Goal: Task Accomplishment & Management: Complete application form

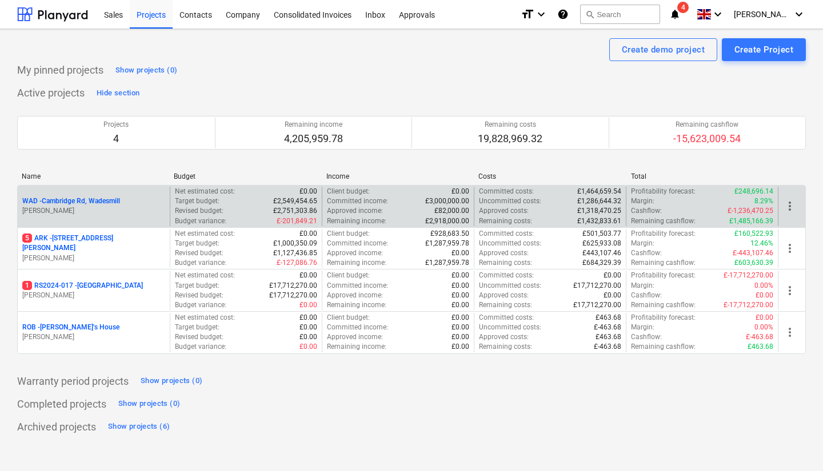
click at [107, 209] on p "[PERSON_NAME]" at bounding box center [93, 211] width 143 height 10
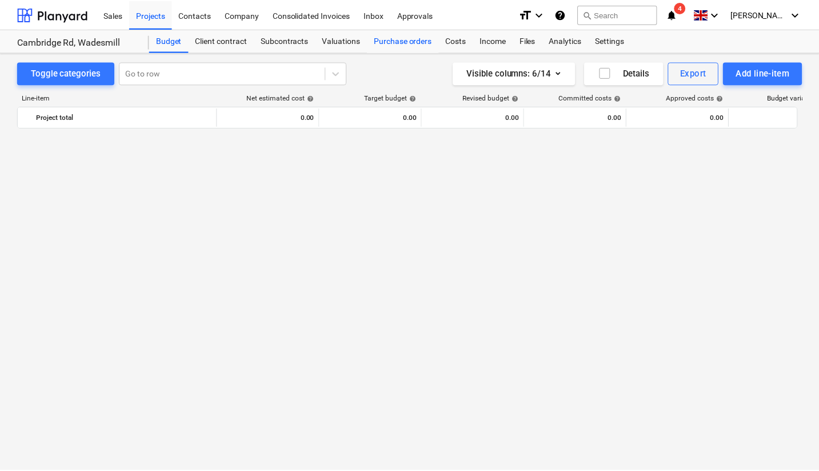
scroll to position [971, 0]
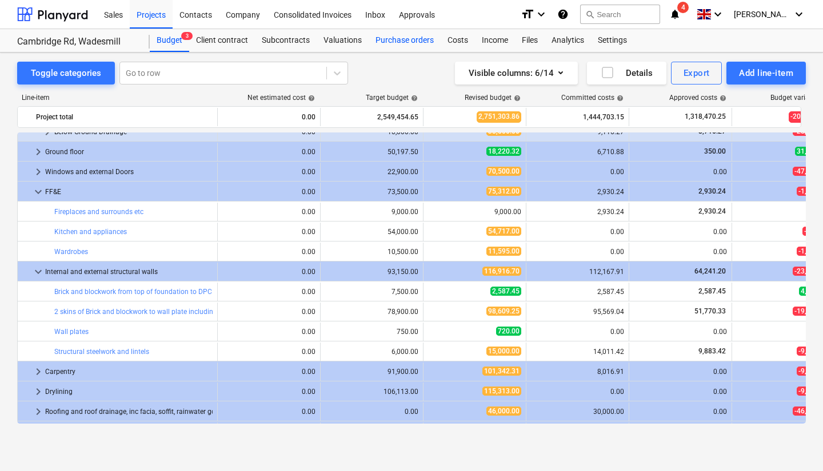
click at [398, 45] on div "Purchase orders" at bounding box center [404, 40] width 72 height 23
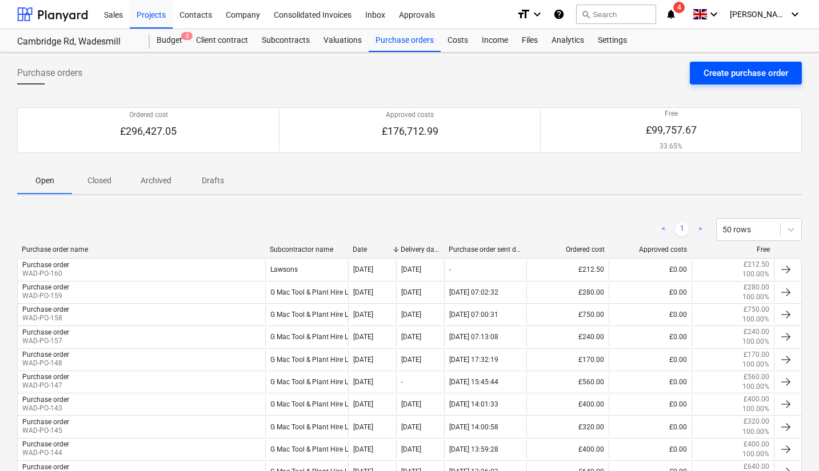
click at [754, 78] on div "Create purchase order" at bounding box center [745, 73] width 85 height 15
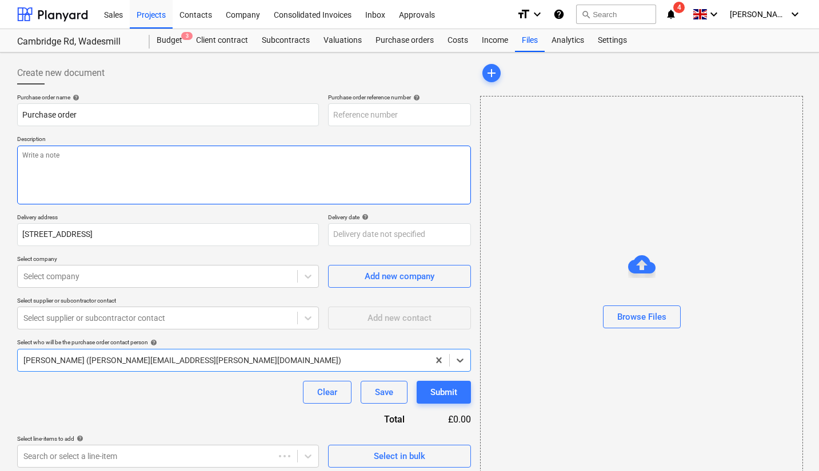
click at [207, 179] on textarea at bounding box center [244, 175] width 454 height 59
type textarea "x"
type input "WAD-PO-161"
type textarea "x"
type textarea "B"
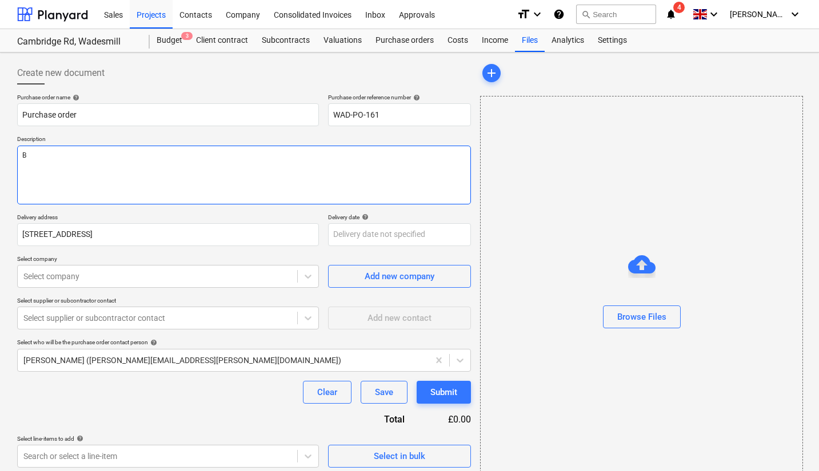
type textarea "x"
type textarea "Br"
type textarea "x"
type textarea "Bri"
type textarea "x"
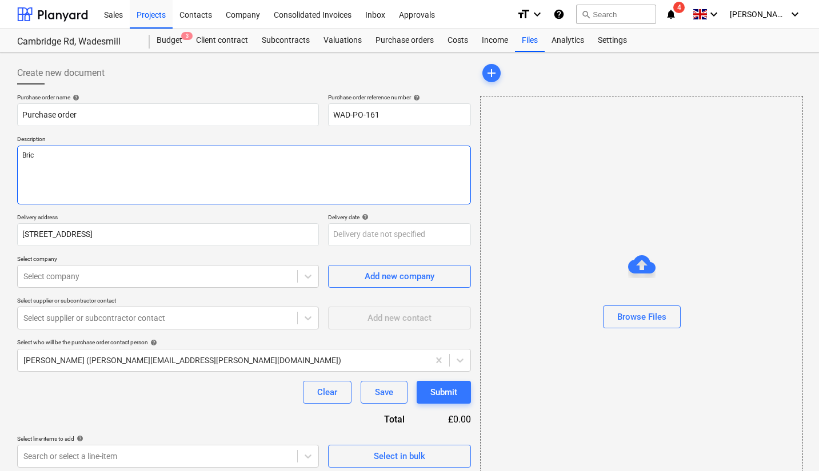
type textarea "Brick"
type textarea "x"
type textarea "Brick"
type textarea "x"
type textarea "Brick"
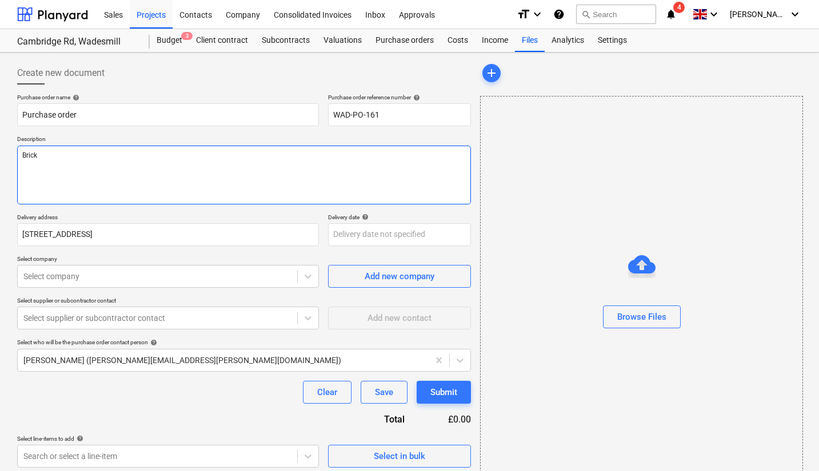
type textarea "x"
type textarea "Brick"
type textarea "x"
type textarea "Brick S"
type textarea "x"
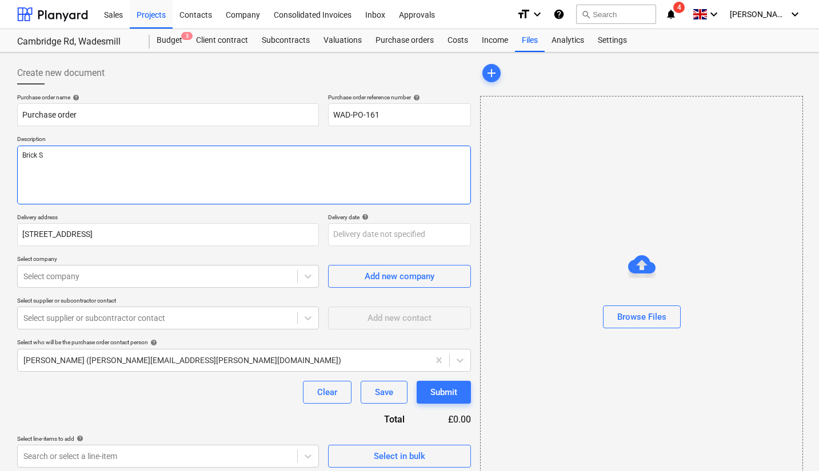
type textarea "Brick Sp"
type textarea "x"
type textarea "Brick Spe"
type textarea "x"
type textarea "Brick Spea"
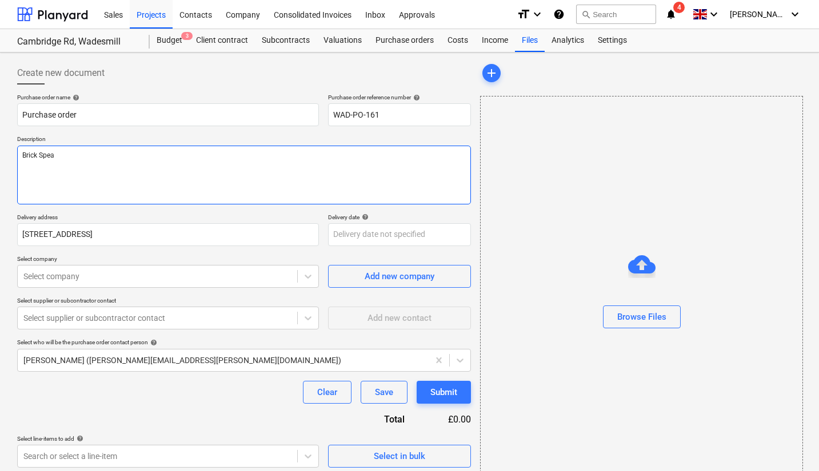
type textarea "x"
type textarea "Brick Spe"
type textarea "x"
type textarea "Brick Spec"
type textarea "x"
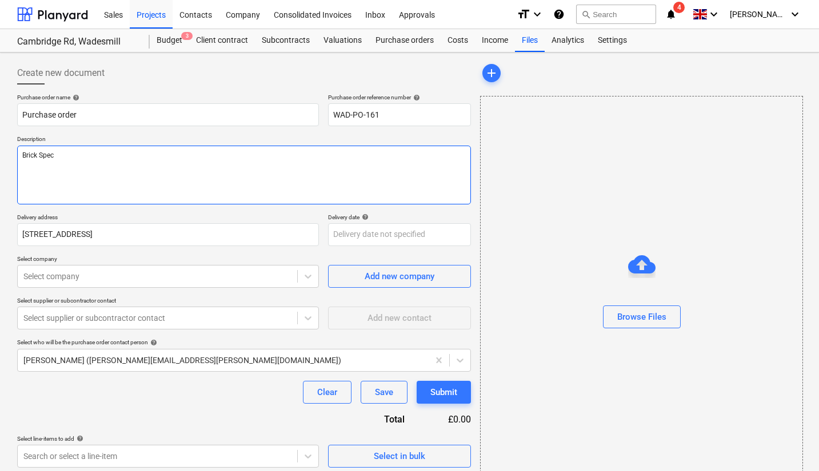
type textarea "Brick Speci"
type textarea "x"
type textarea "Brick Specia"
type textarea "x"
type textarea "Brick Special"
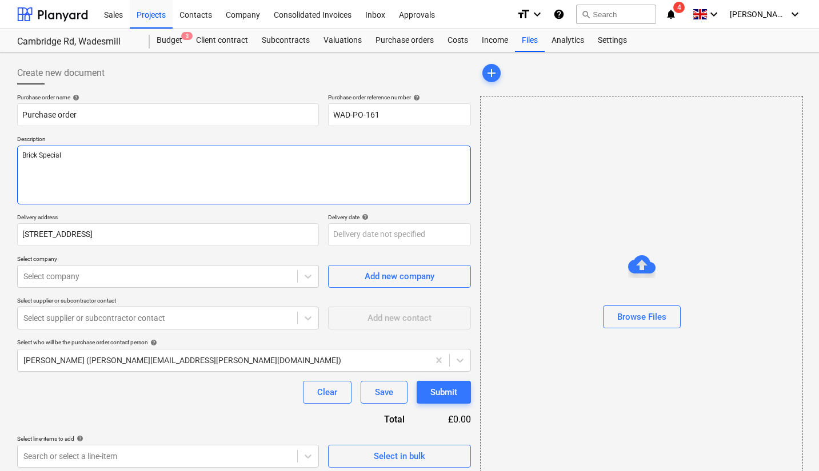
type textarea "x"
type textarea "Brick Specials"
type textarea "x"
type textarea "Brick Specials"
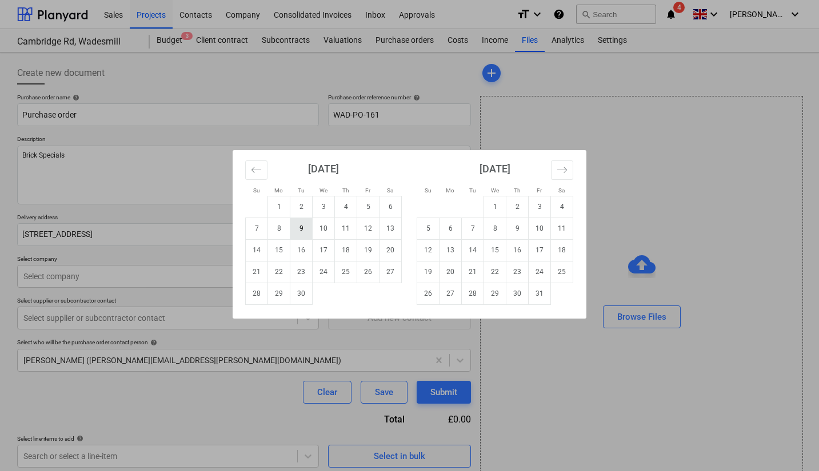
click at [310, 235] on td "9" at bounding box center [301, 229] width 22 height 22
type textarea "x"
type input "[DATE]"
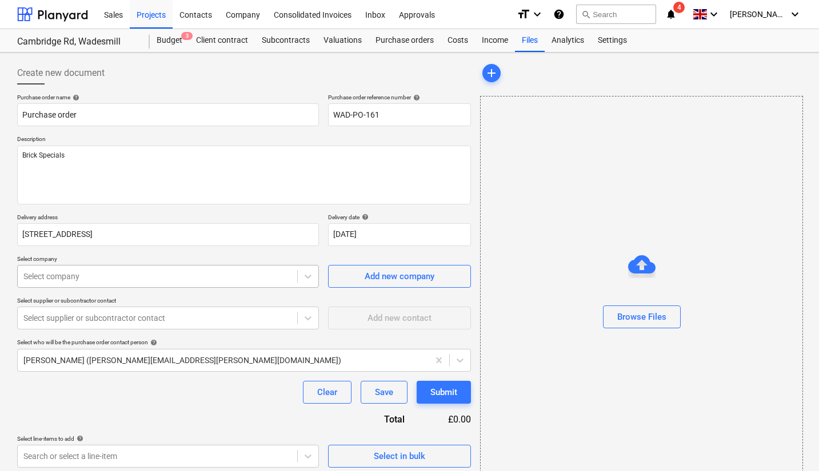
click at [200, 285] on div "Select company" at bounding box center [157, 277] width 279 height 16
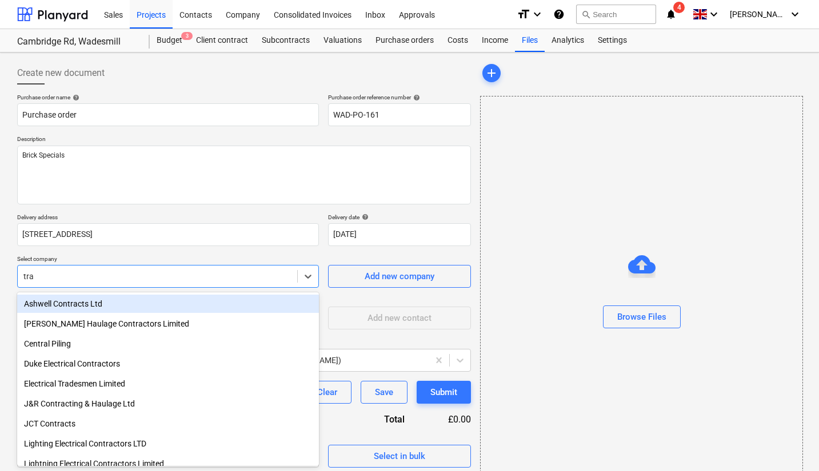
type input "trav"
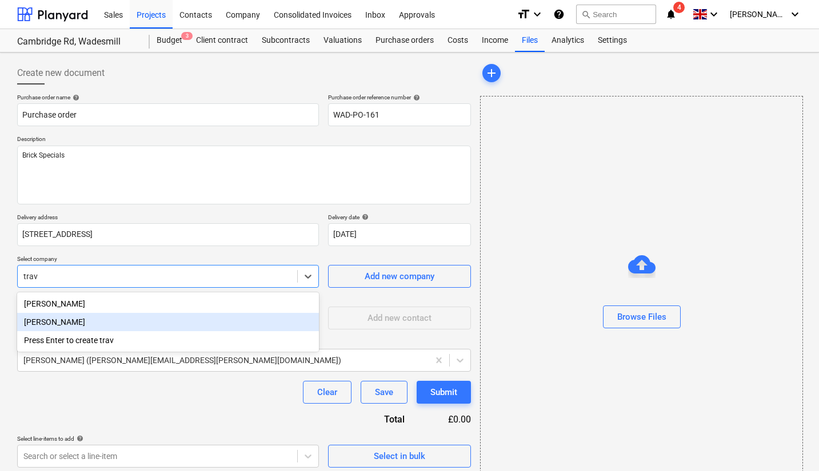
click at [105, 321] on div "[PERSON_NAME]" at bounding box center [168, 322] width 302 height 18
type textarea "x"
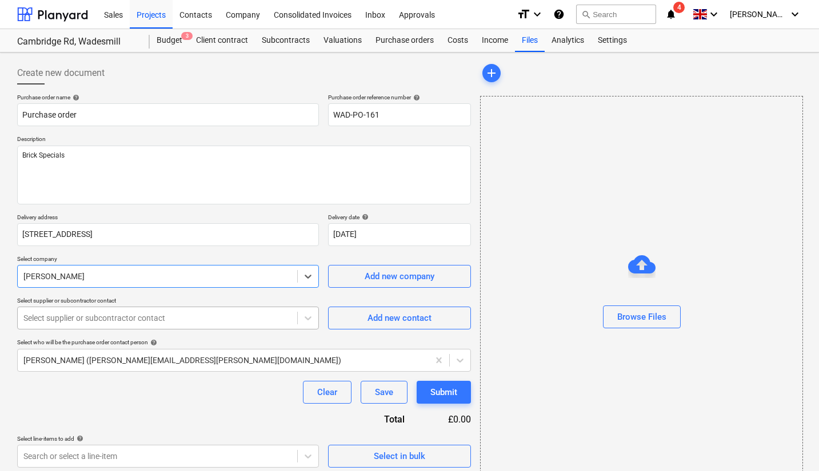
click at [154, 319] on div at bounding box center [157, 317] width 268 height 11
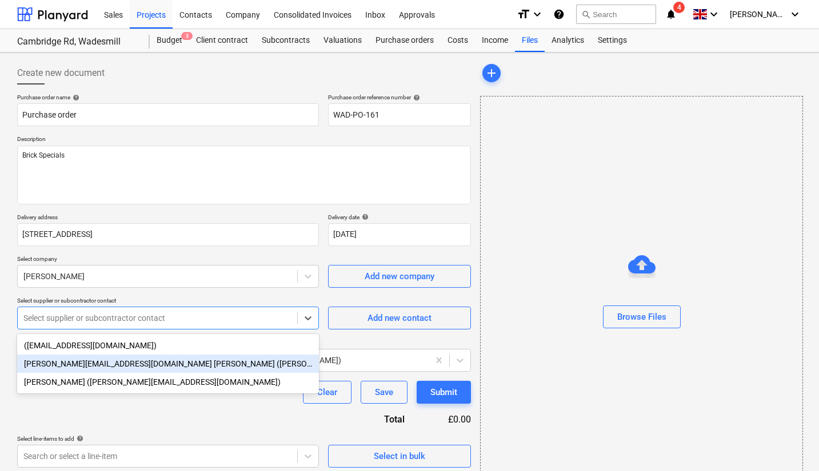
click at [158, 364] on div "[PERSON_NAME][EMAIL_ADDRESS][DOMAIN_NAME] [PERSON_NAME] ([PERSON_NAME][EMAIL_AD…" at bounding box center [168, 364] width 302 height 18
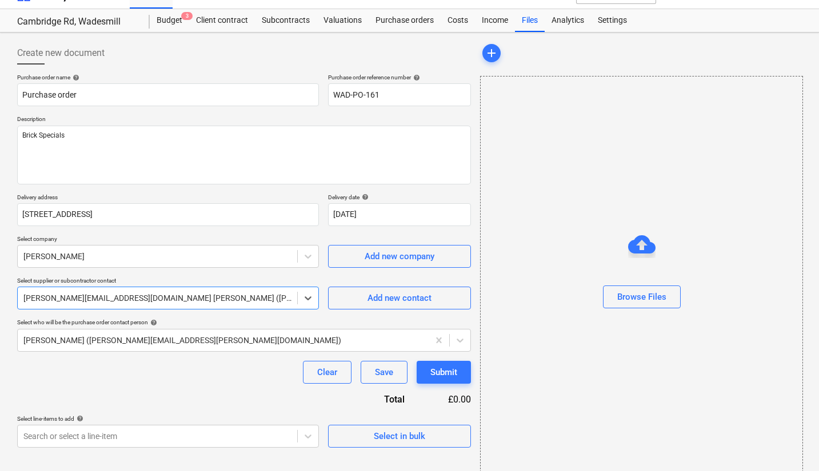
scroll to position [30, 0]
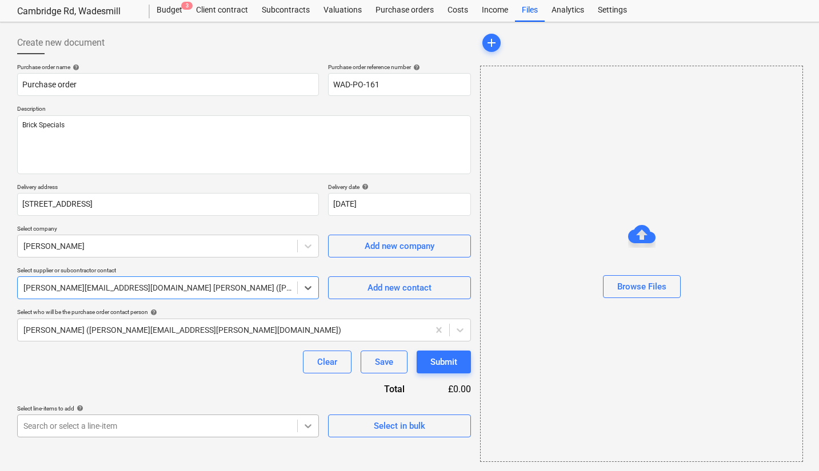
click at [301, 430] on body "Sales Projects Contacts Company Consolidated Invoices Inbox Approvals format_si…" at bounding box center [409, 205] width 819 height 471
type textarea "x"
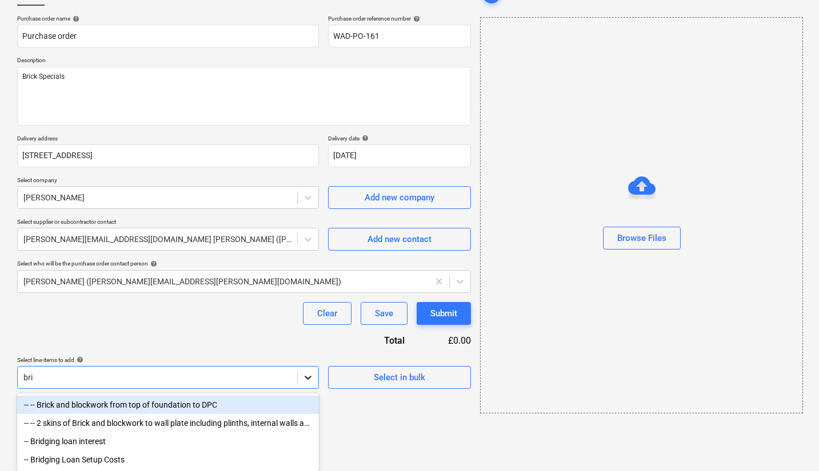
type input "bric"
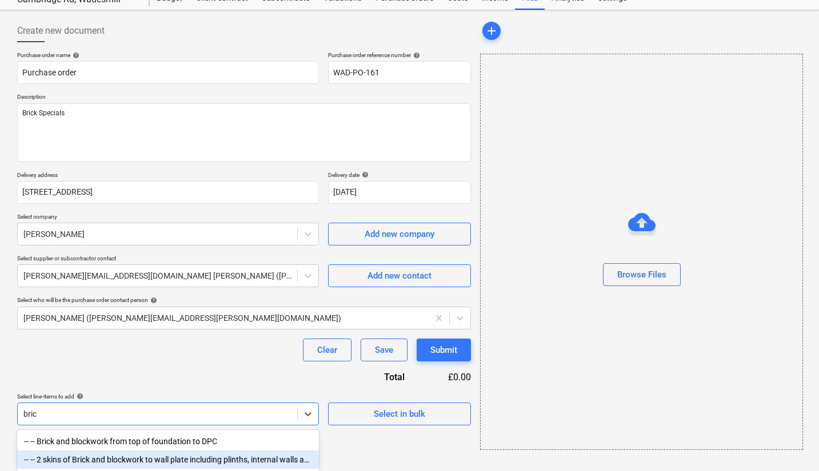
click at [205, 453] on div "-- -- 2 skins of Brick and blockwork to wall plate including plinths, internal …" at bounding box center [168, 460] width 302 height 18
type textarea "x"
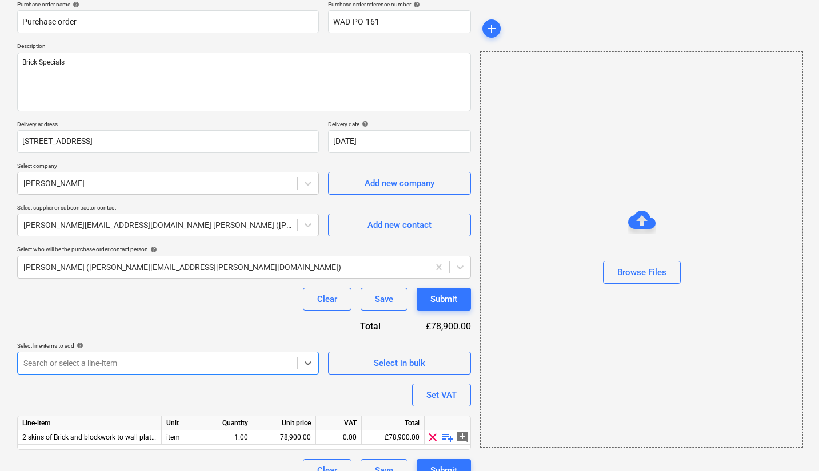
scroll to position [113, 0]
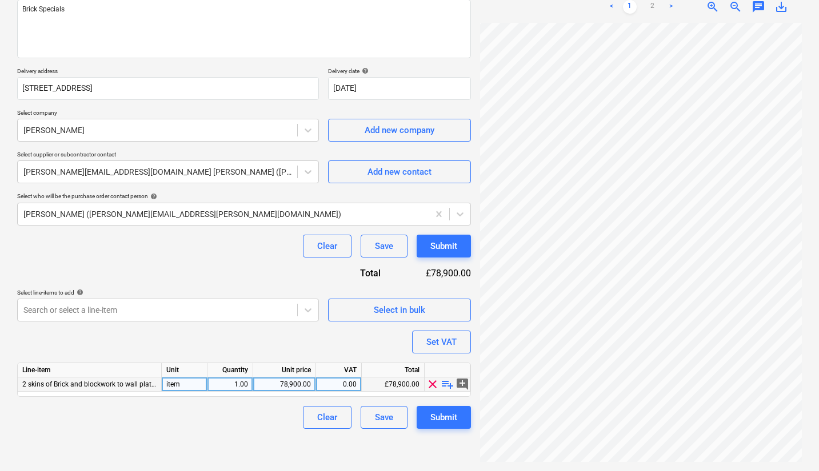
scroll to position [61, 279]
click at [675, 7] on link ">" at bounding box center [671, 7] width 14 height 14
click at [446, 380] on span "playlist_add" at bounding box center [447, 385] width 14 height 14
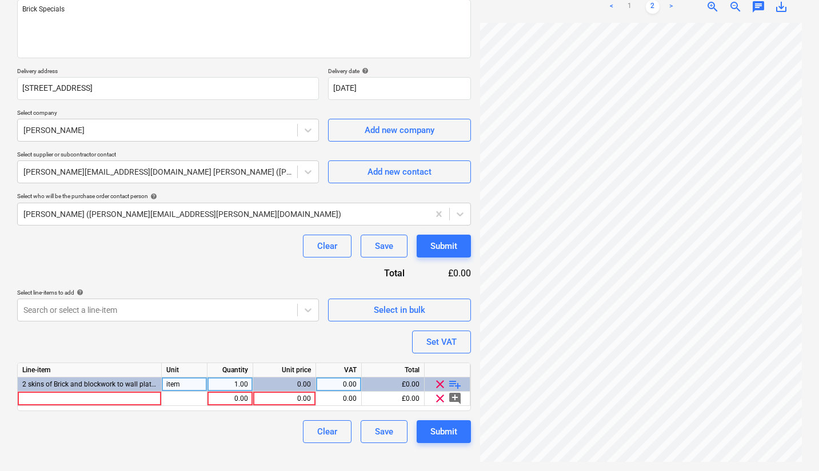
scroll to position [61, 68]
drag, startPoint x: 274, startPoint y: 357, endPoint x: 98, endPoint y: 399, distance: 180.8
click at [98, 399] on div at bounding box center [90, 399] width 144 height 14
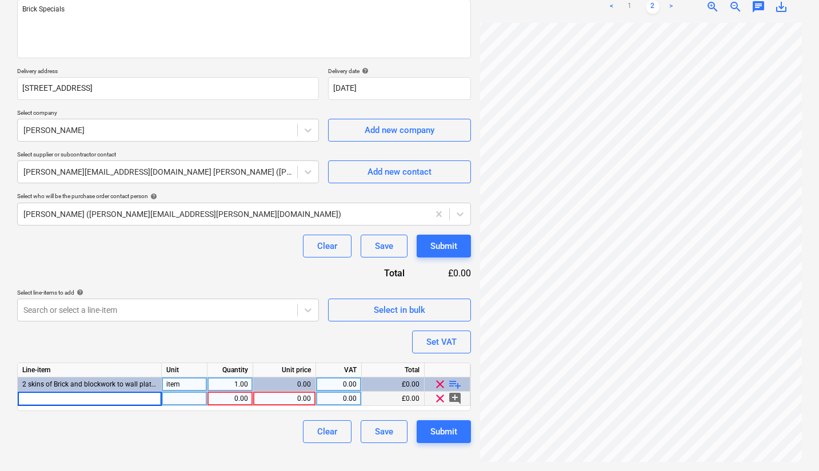
type textarea "x"
type input "AN"
type textarea "x"
type input "AN3.2"
click at [237, 399] on div "0.00" at bounding box center [230, 399] width 36 height 14
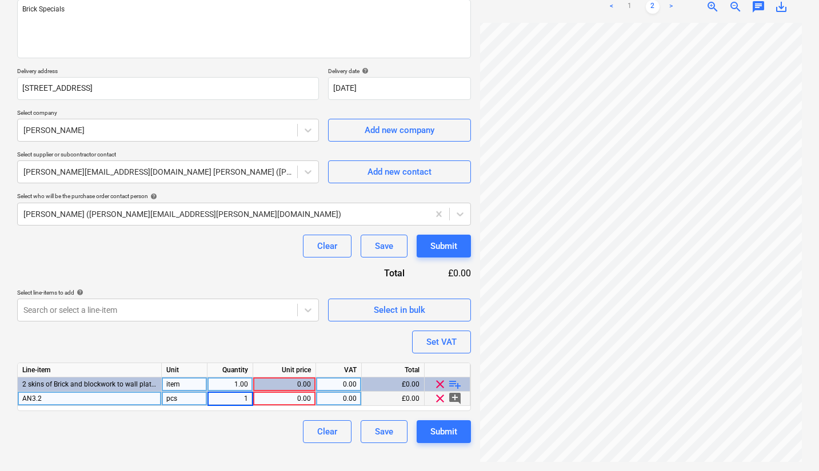
scroll to position [61, 3]
type textarea "x"
type input "130"
type textarea "x"
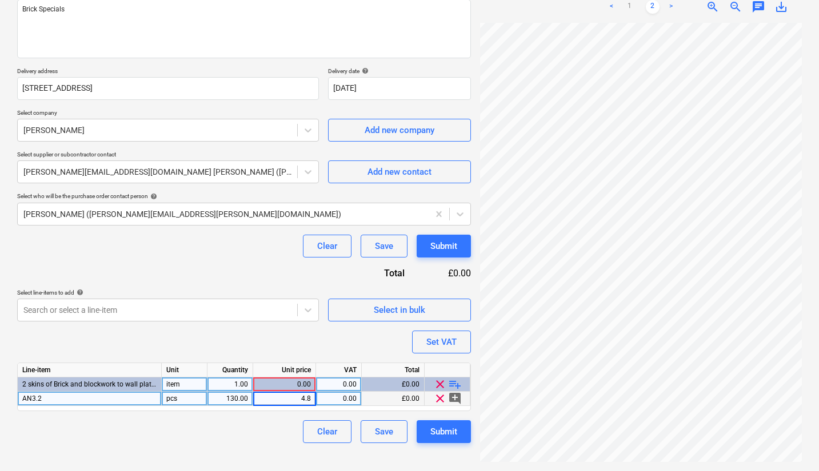
type input "4.84"
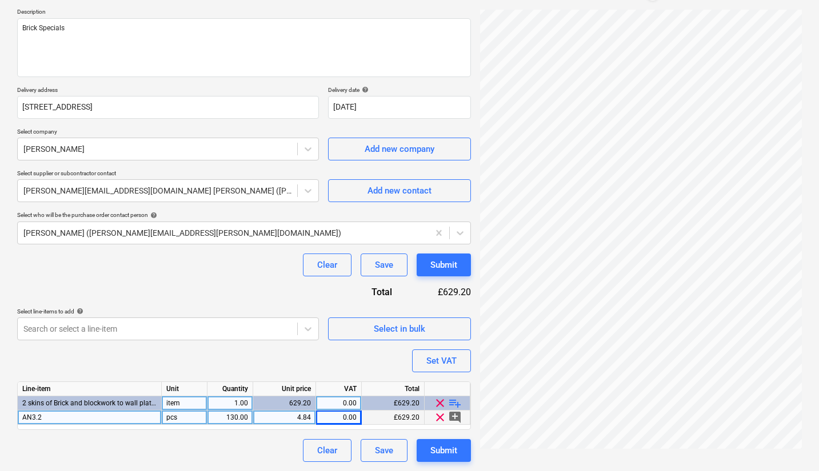
click at [455, 404] on span "playlist_add" at bounding box center [455, 403] width 14 height 14
type textarea "x"
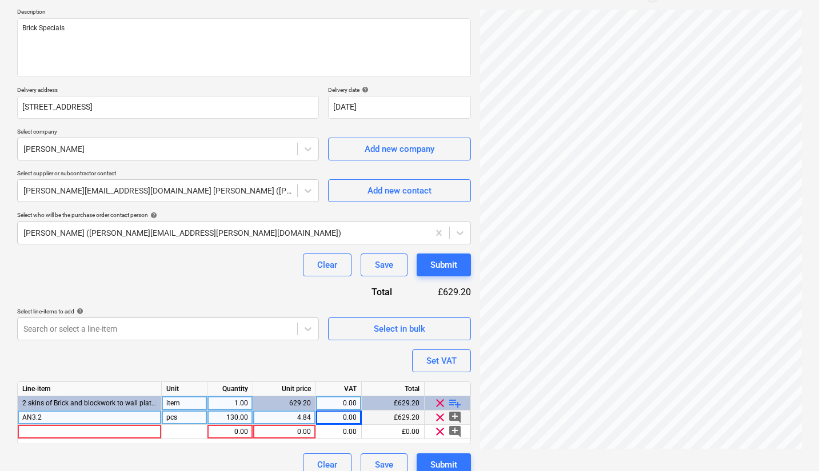
scroll to position [61, 62]
click at [115, 432] on div at bounding box center [90, 432] width 144 height 14
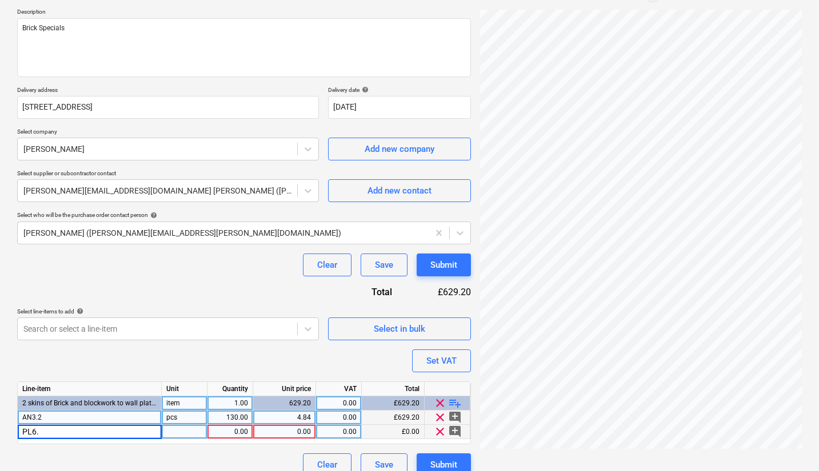
type input "PL6.3"
type textarea "x"
click at [233, 430] on div "0.00" at bounding box center [230, 432] width 36 height 14
type input "12"
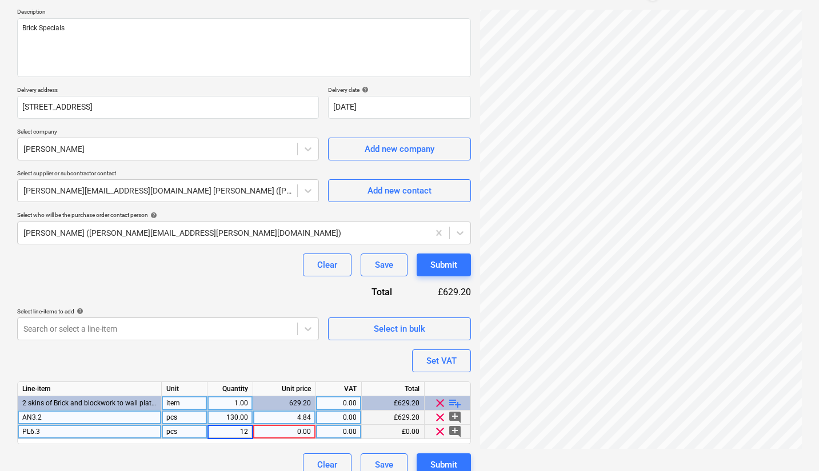
type textarea "x"
click at [308, 436] on div "0.00" at bounding box center [284, 432] width 53 height 14
type input "7.8"
click at [456, 404] on span "playlist_add" at bounding box center [455, 403] width 14 height 14
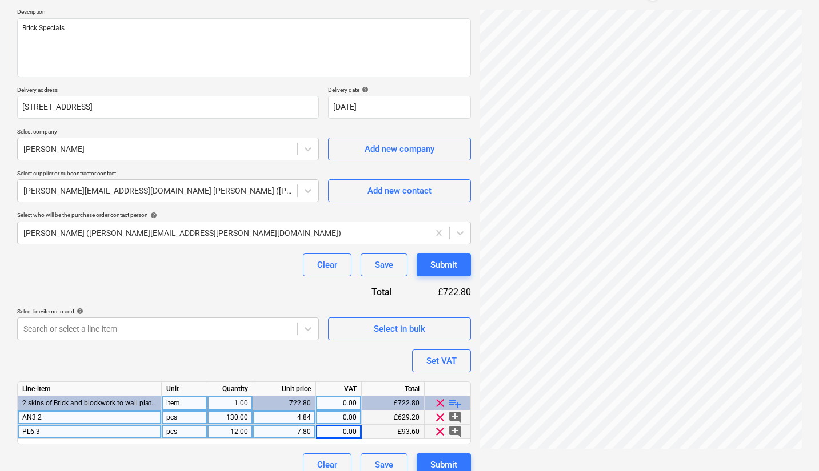
type textarea "x"
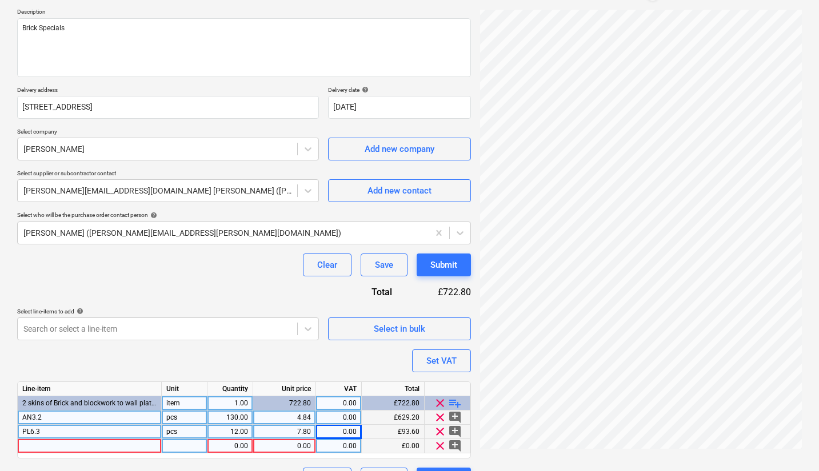
click at [147, 444] on div at bounding box center [90, 446] width 144 height 14
type input "Delivery"
type textarea "x"
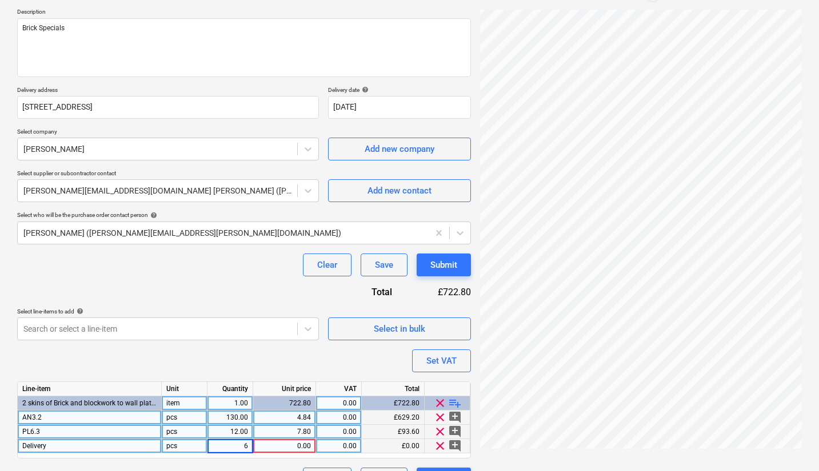
type input "60"
click at [301, 440] on div "0.00" at bounding box center [284, 446] width 53 height 14
type input "60"
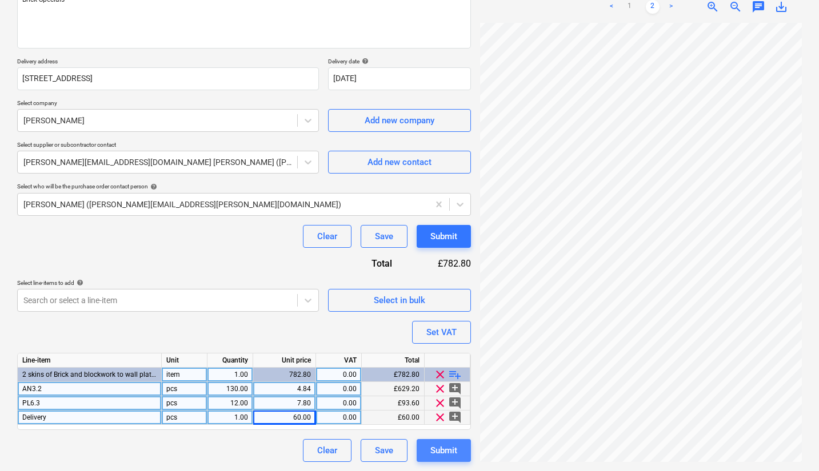
click at [456, 448] on div "Submit" at bounding box center [443, 450] width 27 height 15
type textarea "x"
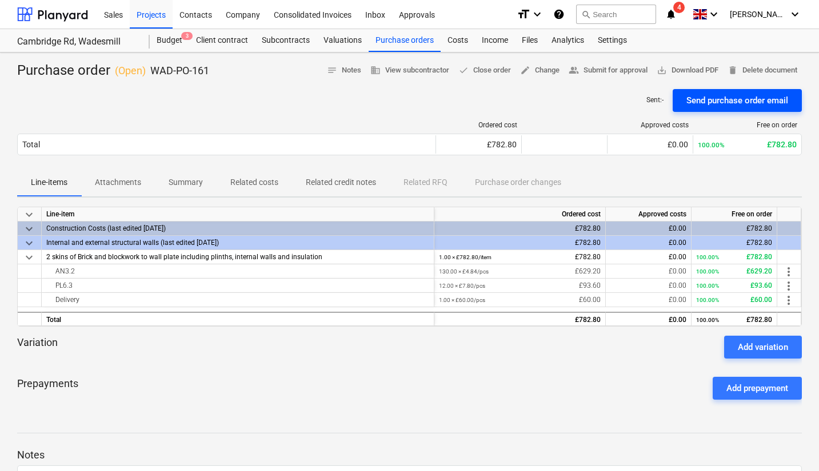
click at [738, 98] on div "Send purchase order email" at bounding box center [737, 100] width 102 height 15
